Goal: Task Accomplishment & Management: Use online tool/utility

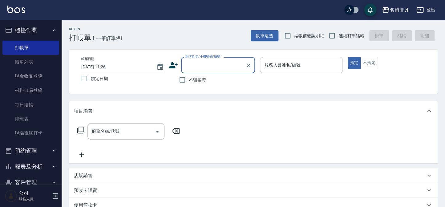
click at [281, 65] on div "服務人員姓名/編號 服務人員姓名/編號" at bounding box center [301, 65] width 82 height 16
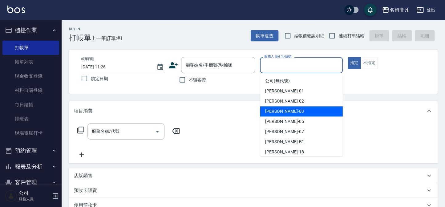
click at [293, 112] on div "[PERSON_NAME] -03" at bounding box center [301, 111] width 82 height 10
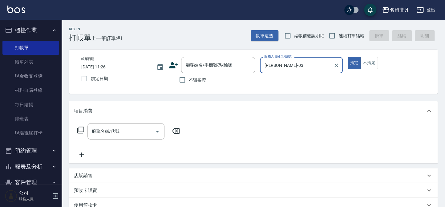
type input "[PERSON_NAME]-03"
click at [352, 62] on button "指定" at bounding box center [354, 63] width 13 height 12
click at [183, 78] on input "不留客資" at bounding box center [182, 79] width 13 height 13
checkbox input "true"
click at [81, 129] on icon at bounding box center [80, 129] width 7 height 7
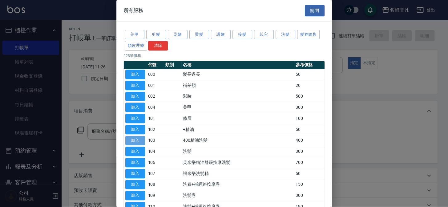
click at [136, 137] on button "加入" at bounding box center [135, 141] width 20 height 10
type input "400精油洗髮(103)"
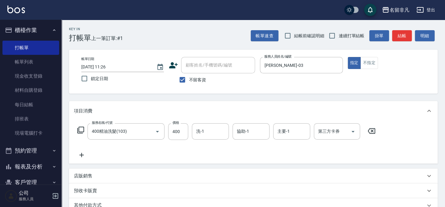
click at [81, 155] on icon at bounding box center [81, 155] width 4 height 4
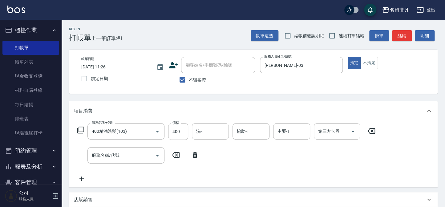
click at [80, 127] on icon at bounding box center [80, 130] width 7 height 7
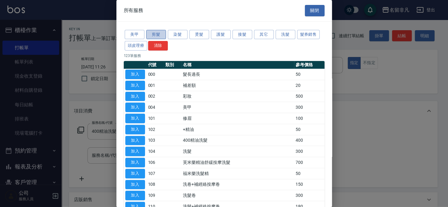
click at [160, 34] on button "剪髮" at bounding box center [156, 35] width 20 height 10
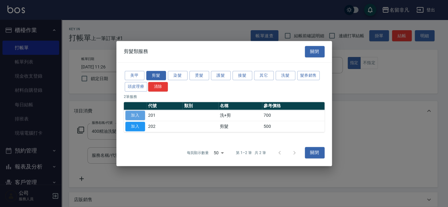
click at [138, 115] on button "加入" at bounding box center [135, 116] width 20 height 10
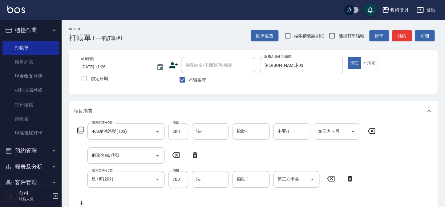
click at [194, 155] on icon at bounding box center [194, 154] width 15 height 7
type input "洗+剪(201)"
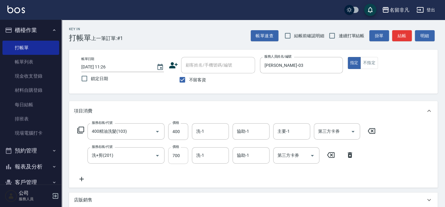
click at [174, 151] on input "700" at bounding box center [178, 155] width 20 height 17
click at [175, 155] on input "9900" at bounding box center [178, 155] width 20 height 17
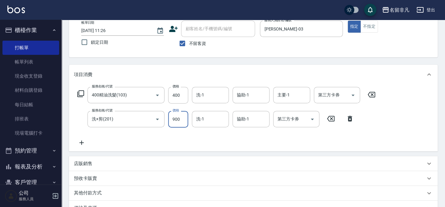
scroll to position [28, 0]
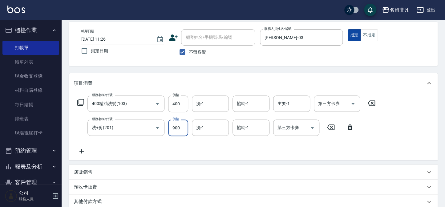
type input "900"
click at [354, 36] on button "指定" at bounding box center [354, 35] width 13 height 12
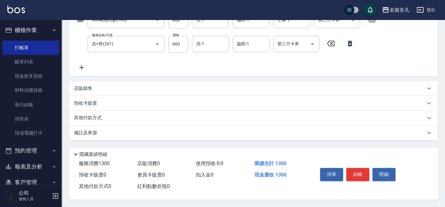
scroll to position [113, 0]
click at [359, 171] on button "結帳" at bounding box center [357, 174] width 23 height 13
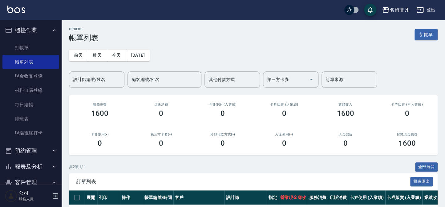
scroll to position [55, 0]
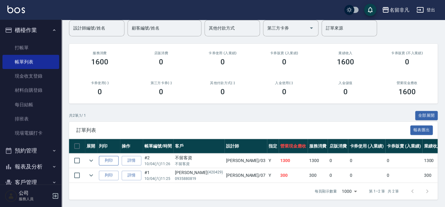
click at [108, 156] on button "列印" at bounding box center [109, 161] width 20 height 10
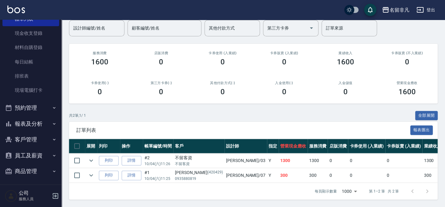
scroll to position [45, 0]
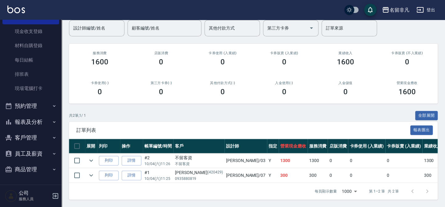
click at [32, 120] on button "報表及分析" at bounding box center [30, 122] width 57 height 16
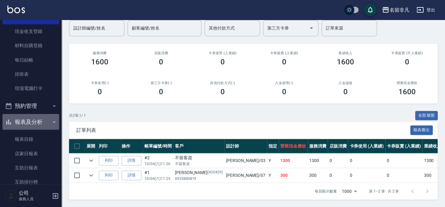
click at [32, 120] on button "報表及分析" at bounding box center [30, 122] width 57 height 16
click at [37, 123] on button "報表及分析" at bounding box center [30, 122] width 57 height 16
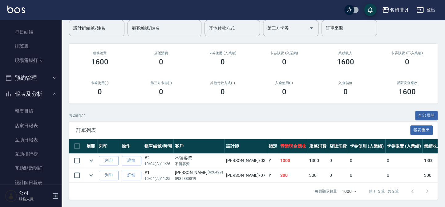
scroll to position [101, 0]
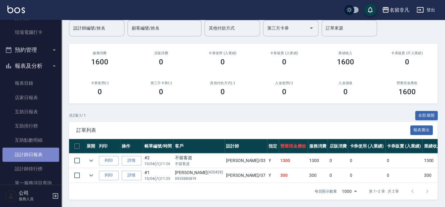
click at [39, 151] on link "設計師日報表" at bounding box center [30, 154] width 57 height 14
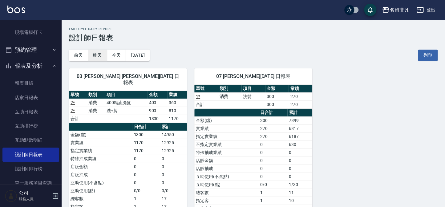
click at [97, 51] on button "昨天" at bounding box center [97, 55] width 19 height 11
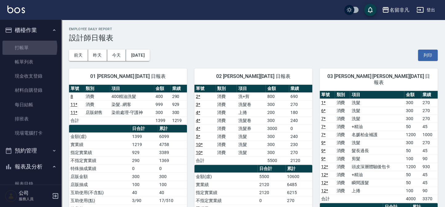
drag, startPoint x: 25, startPoint y: 47, endPoint x: 55, endPoint y: 16, distance: 43.3
click at [25, 47] on link "打帳單" at bounding box center [30, 48] width 57 height 14
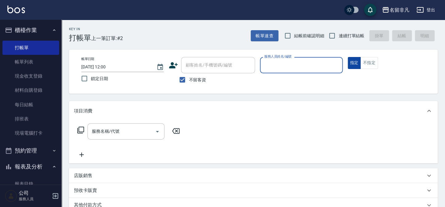
click at [356, 62] on button "指定" at bounding box center [354, 63] width 13 height 12
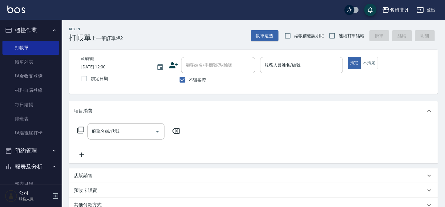
click at [305, 69] on input "服務人員姓名/編號" at bounding box center [301, 65] width 77 height 11
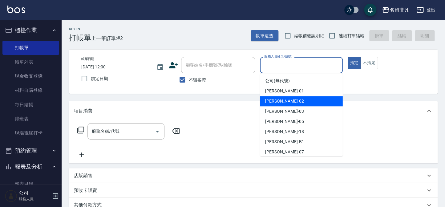
click at [303, 100] on div "[PERSON_NAME]-02" at bounding box center [301, 101] width 82 height 10
type input "[PERSON_NAME]-02"
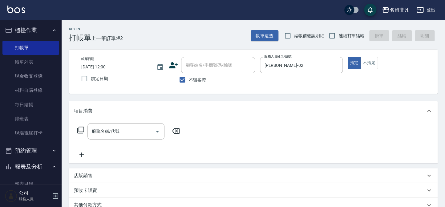
click at [83, 128] on icon at bounding box center [80, 129] width 7 height 7
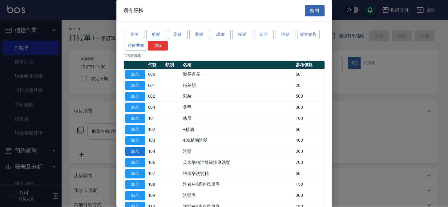
click at [126, 149] on button "加入" at bounding box center [135, 152] width 20 height 10
type input "洗髮(104)"
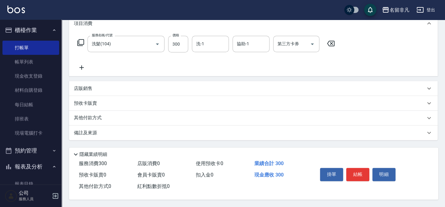
scroll to position [89, 0]
click at [365, 170] on button "結帳" at bounding box center [357, 174] width 23 height 13
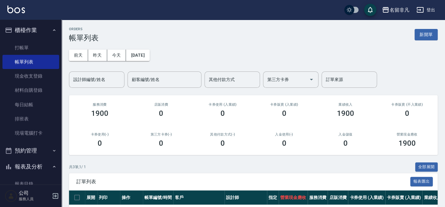
scroll to position [28, 0]
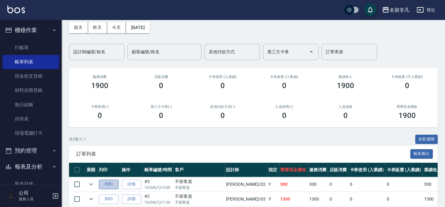
click at [116, 185] on button "列印" at bounding box center [109, 184] width 20 height 10
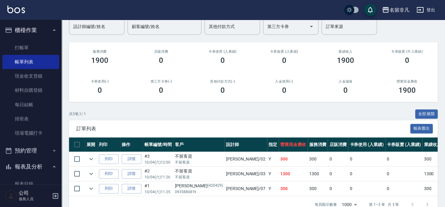
scroll to position [56, 0]
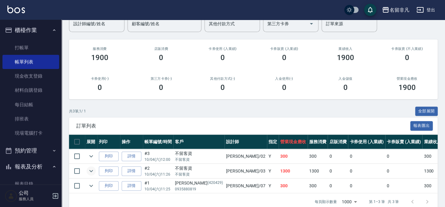
click at [88, 174] on icon "expand row" at bounding box center [90, 170] width 7 height 7
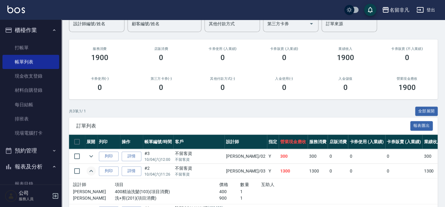
click at [89, 172] on icon "expand row" at bounding box center [90, 170] width 7 height 7
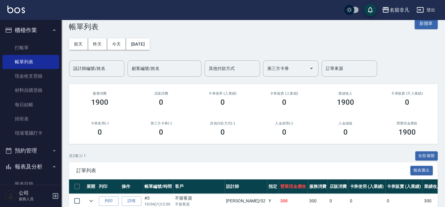
scroll to position [0, 0]
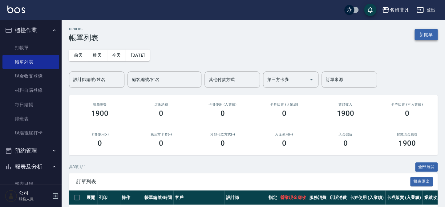
click at [429, 29] on button "新開單" at bounding box center [425, 34] width 23 height 11
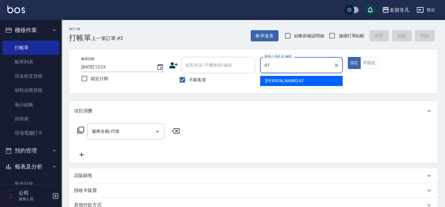
type input "[PERSON_NAME]-07"
type button "true"
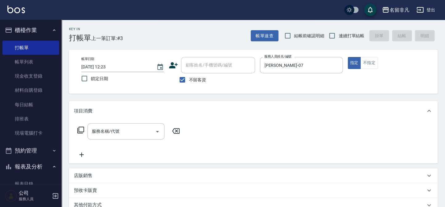
click at [197, 81] on span "不留客資" at bounding box center [197, 80] width 17 height 6
click at [189, 81] on input "不留客資" at bounding box center [182, 79] width 13 height 13
checkbox input "false"
click at [222, 64] on div "顧客姓名/手機號碼/編號 顧客姓名/手機號碼/編號" at bounding box center [218, 65] width 74 height 16
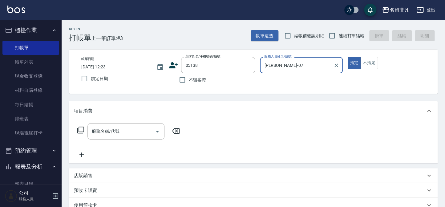
type input "[PERSON_NAME]/0936038738/05138"
click at [130, 133] on input "服務名稱/代號" at bounding box center [121, 131] width 62 height 11
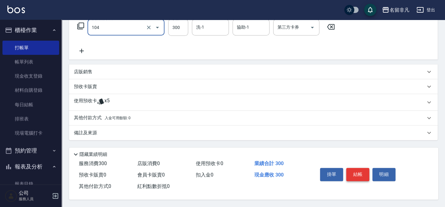
scroll to position [105, 0]
type input "洗髮(104)"
click at [360, 178] on button "結帳" at bounding box center [357, 174] width 23 height 13
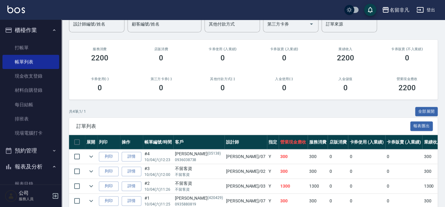
scroll to position [56, 0]
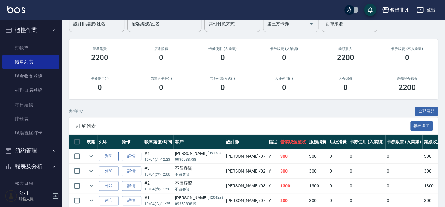
click at [105, 156] on button "列印" at bounding box center [109, 156] width 20 height 10
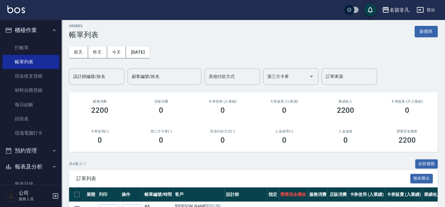
scroll to position [0, 0]
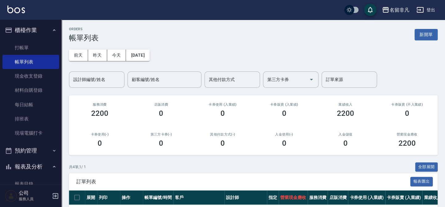
click at [423, 32] on button "新開單" at bounding box center [425, 34] width 23 height 11
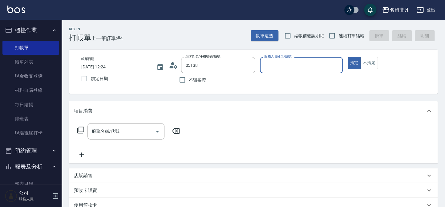
type input "[PERSON_NAME]/0936038738/05138"
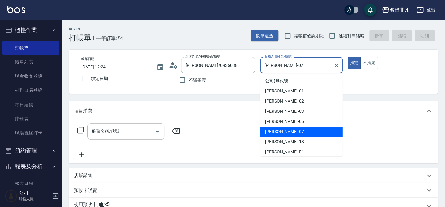
click at [301, 70] on input "[PERSON_NAME]-07" at bounding box center [297, 65] width 68 height 11
drag, startPoint x: 301, startPoint y: 70, endPoint x: 242, endPoint y: 64, distance: 59.4
click at [242, 64] on div "帳單日期 [DATE] 12:24 鎖定日期 顧客姓名/手機號碼/編號 [PERSON_NAME]/0936038738/05138 顧客姓名/手機號碼/編號…" at bounding box center [253, 71] width 354 height 29
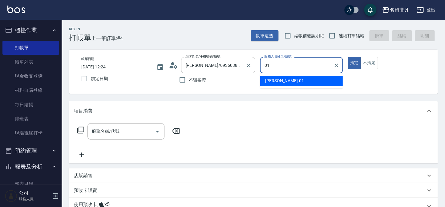
type input "[PERSON_NAME]-01"
type button "true"
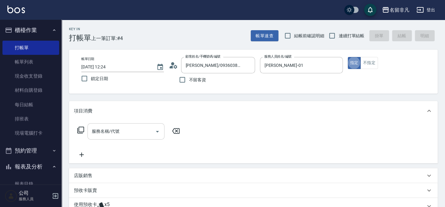
click at [136, 125] on div "服務名稱/代號" at bounding box center [125, 131] width 77 height 16
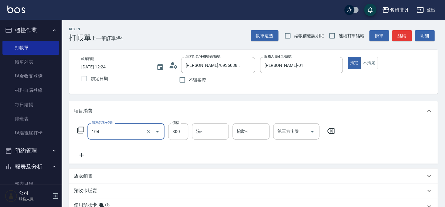
type input "洗髮(104)"
drag, startPoint x: 229, startPoint y: 127, endPoint x: 215, endPoint y: 130, distance: 13.8
click at [228, 127] on form "洗-1 洗-1" at bounding box center [212, 131] width 41 height 16
click at [215, 130] on input "洗-1" at bounding box center [210, 131] width 31 height 11
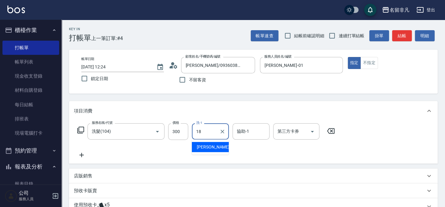
type input "[PERSON_NAME]-18"
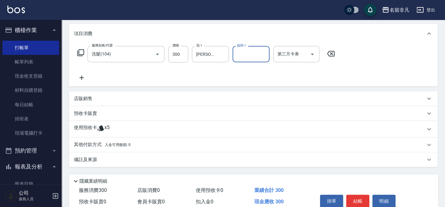
scroll to position [105, 0]
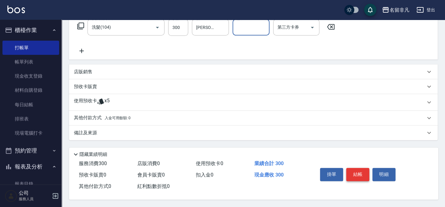
click at [360, 171] on button "結帳" at bounding box center [357, 174] width 23 height 13
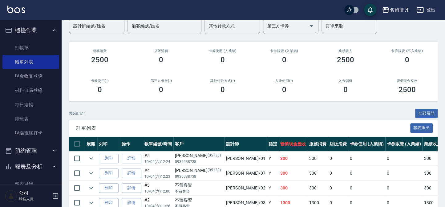
scroll to position [56, 0]
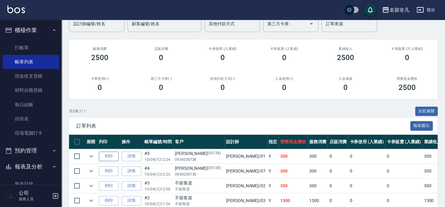
click at [104, 156] on button "列印" at bounding box center [109, 156] width 20 height 10
click at [29, 30] on button "櫃檯作業" at bounding box center [30, 30] width 57 height 16
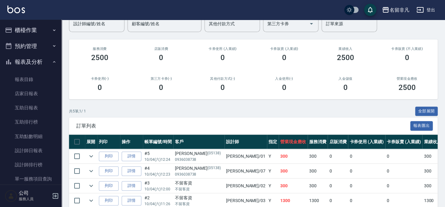
click at [32, 67] on button "報表及分析" at bounding box center [30, 62] width 57 height 16
